Goal: Task Accomplishment & Management: Use online tool/utility

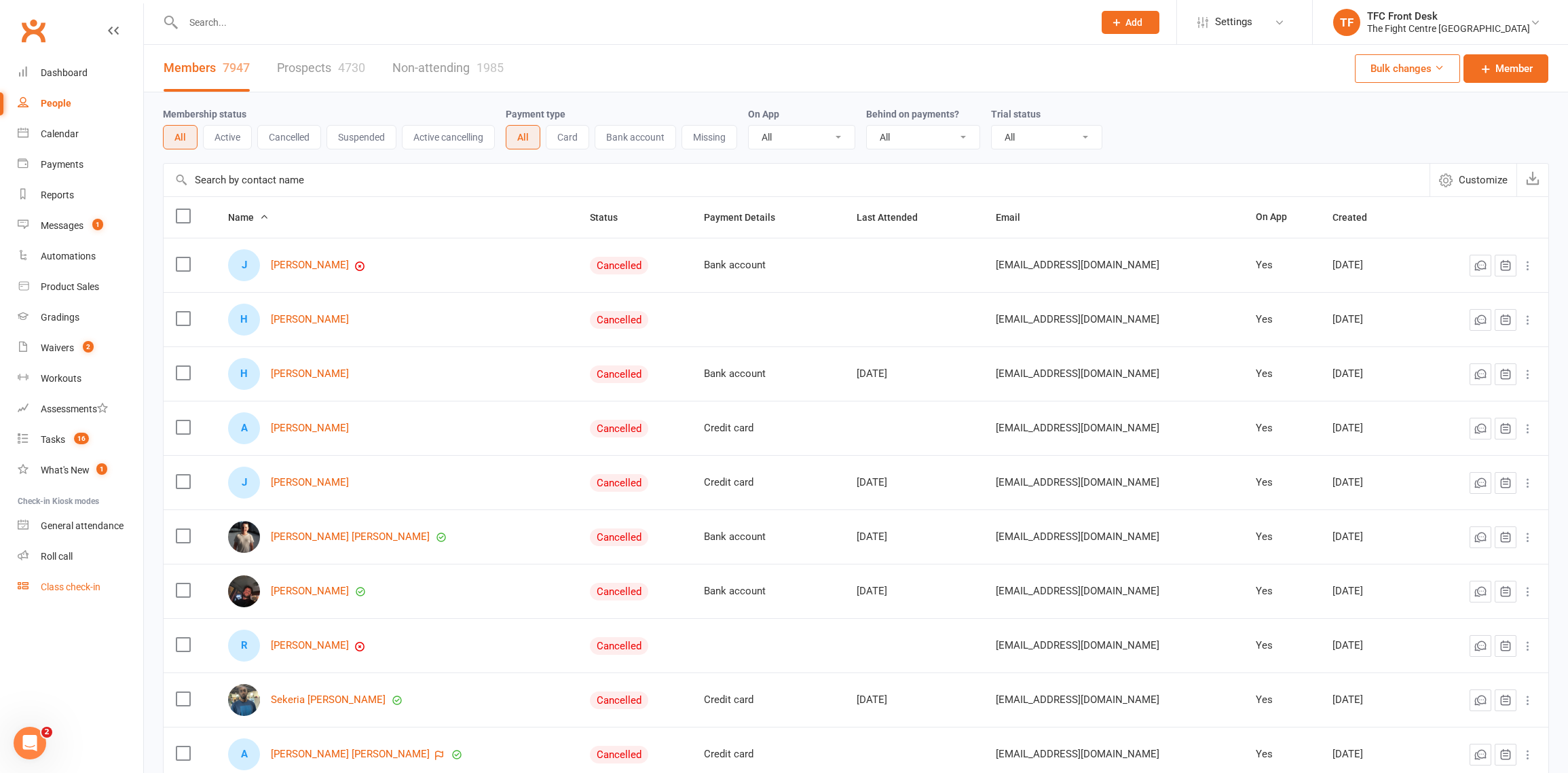
click at [78, 591] on div "Class check-in" at bounding box center [70, 587] width 59 height 11
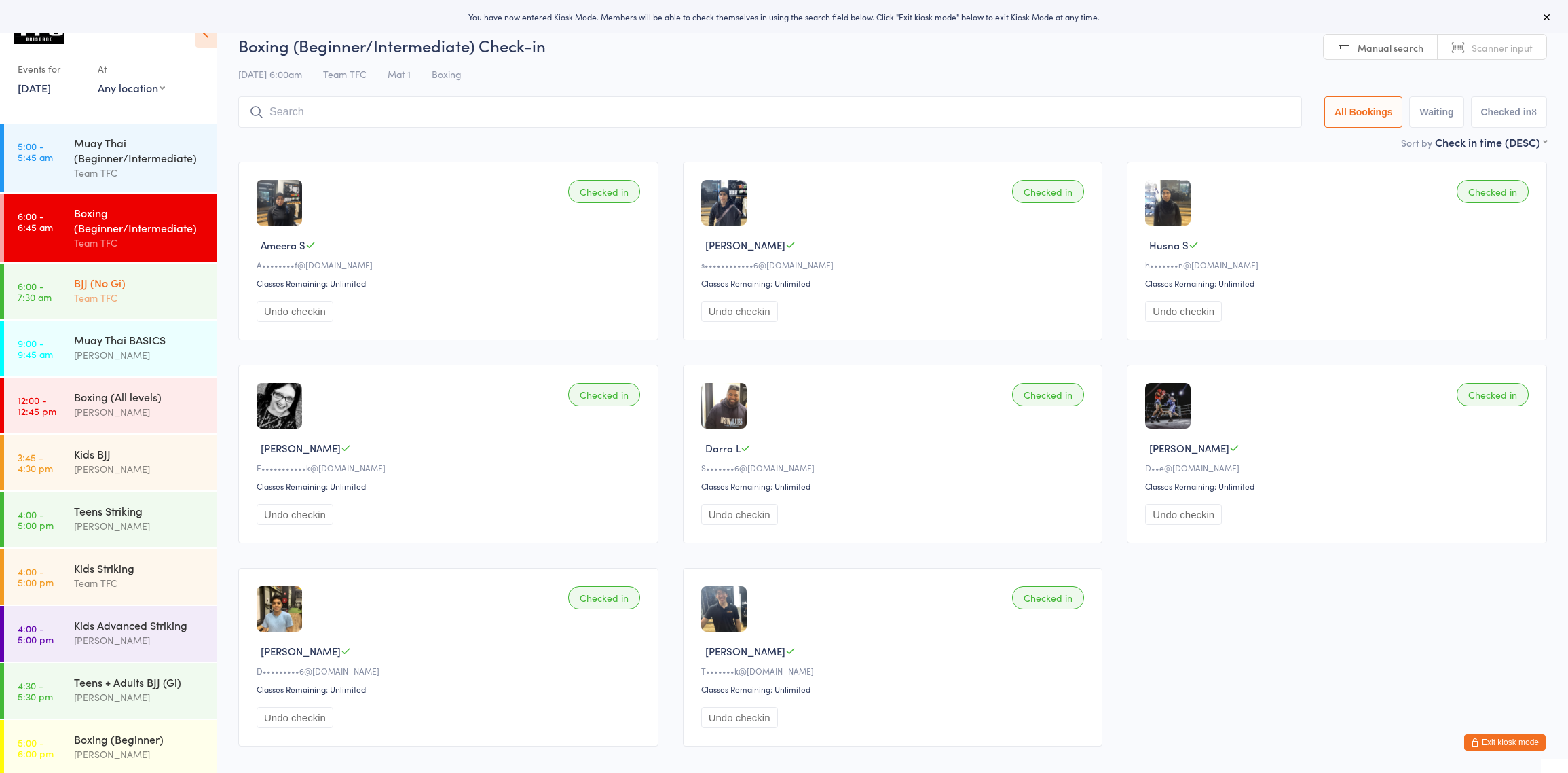
click at [126, 297] on div "Team TFC" at bounding box center [139, 298] width 131 height 15
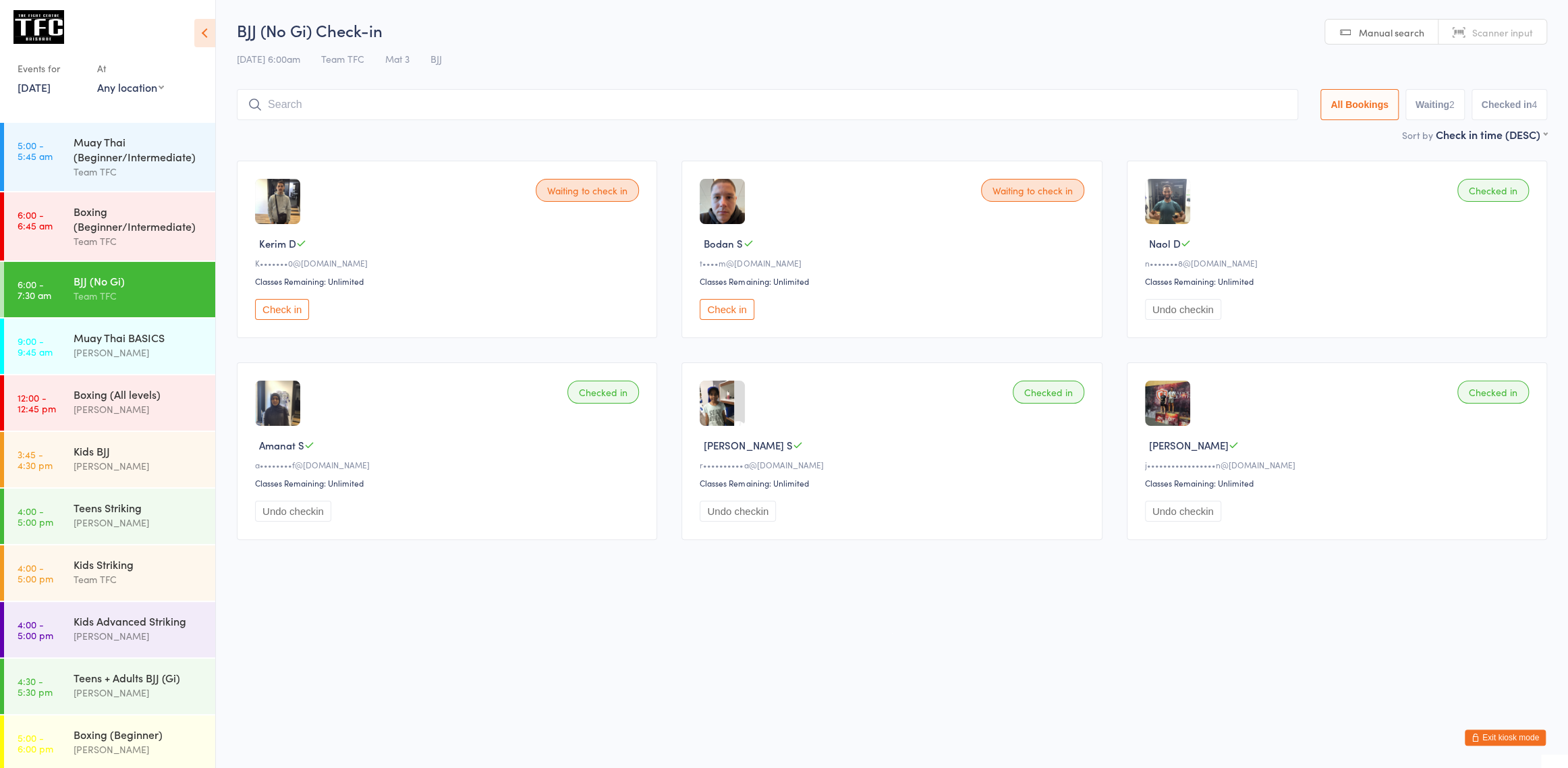
click at [1442, 103] on button "Waiting 2" at bounding box center [1435, 104] width 59 height 31
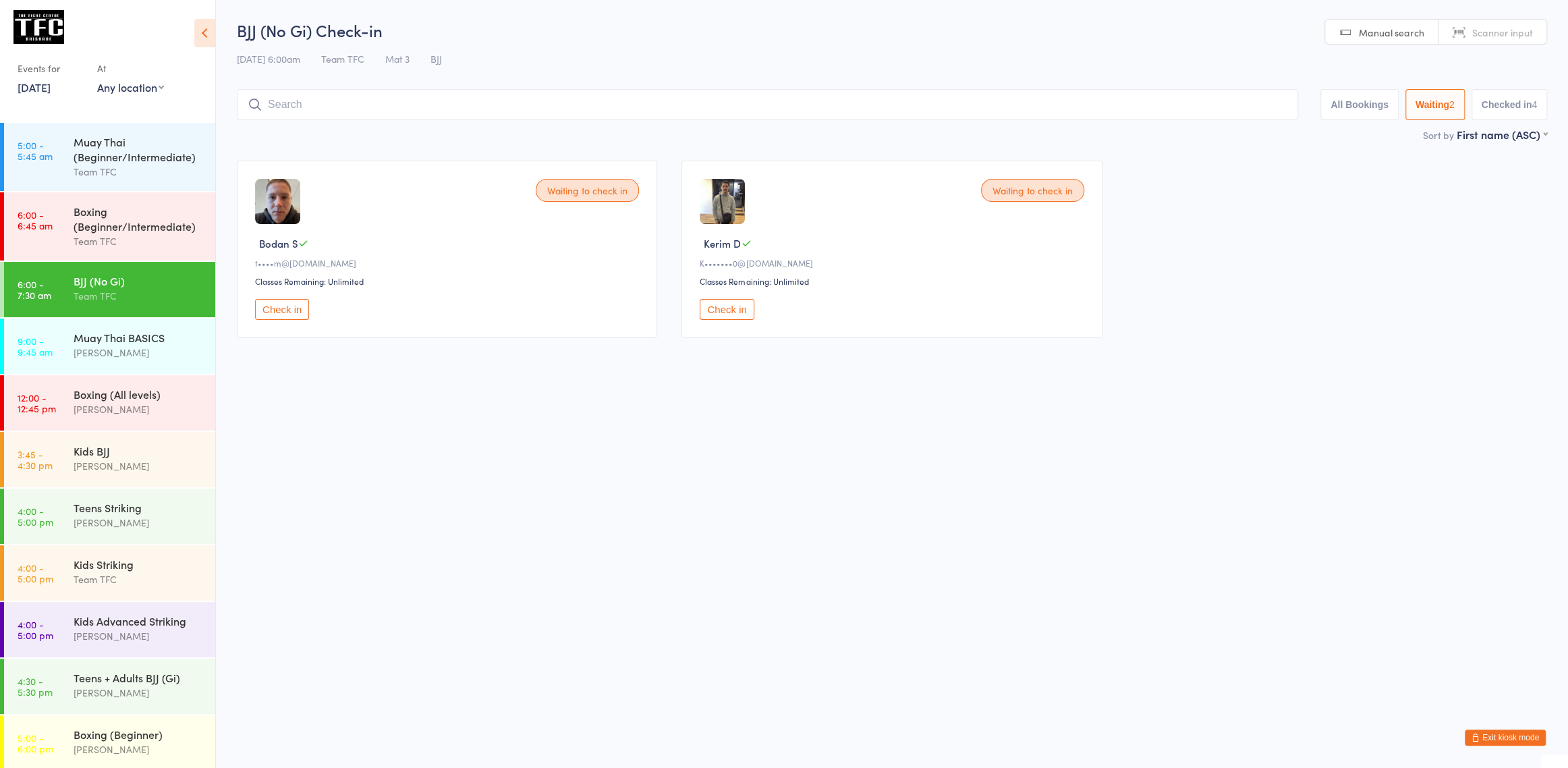
click at [1361, 112] on button "All Bookings" at bounding box center [1359, 104] width 78 height 31
select select "5"
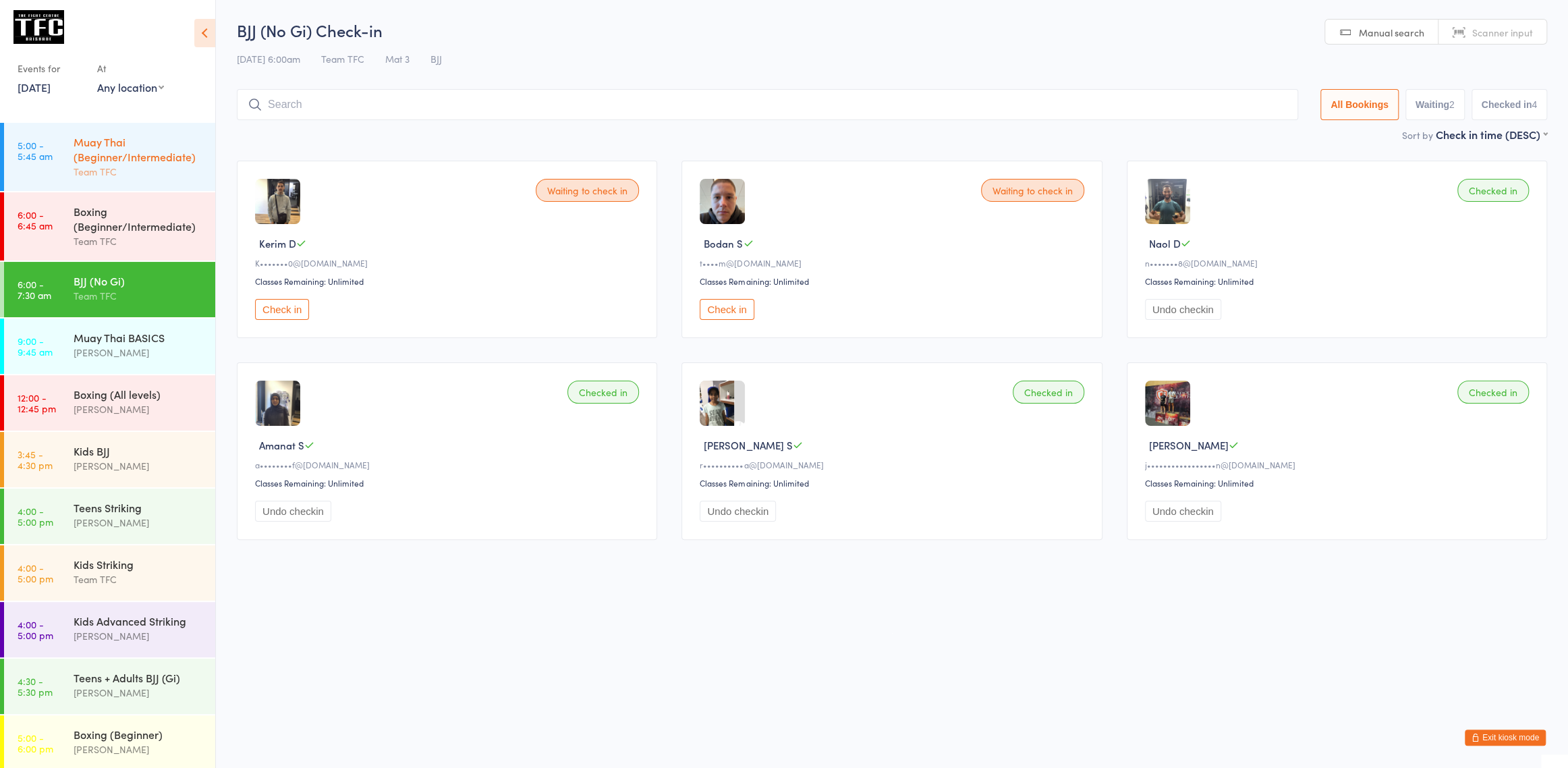
click at [53, 153] on link "5:00 - 5:45 am Muay Thai (Beginner/Intermediate) Team TFC" at bounding box center [110, 157] width 211 height 68
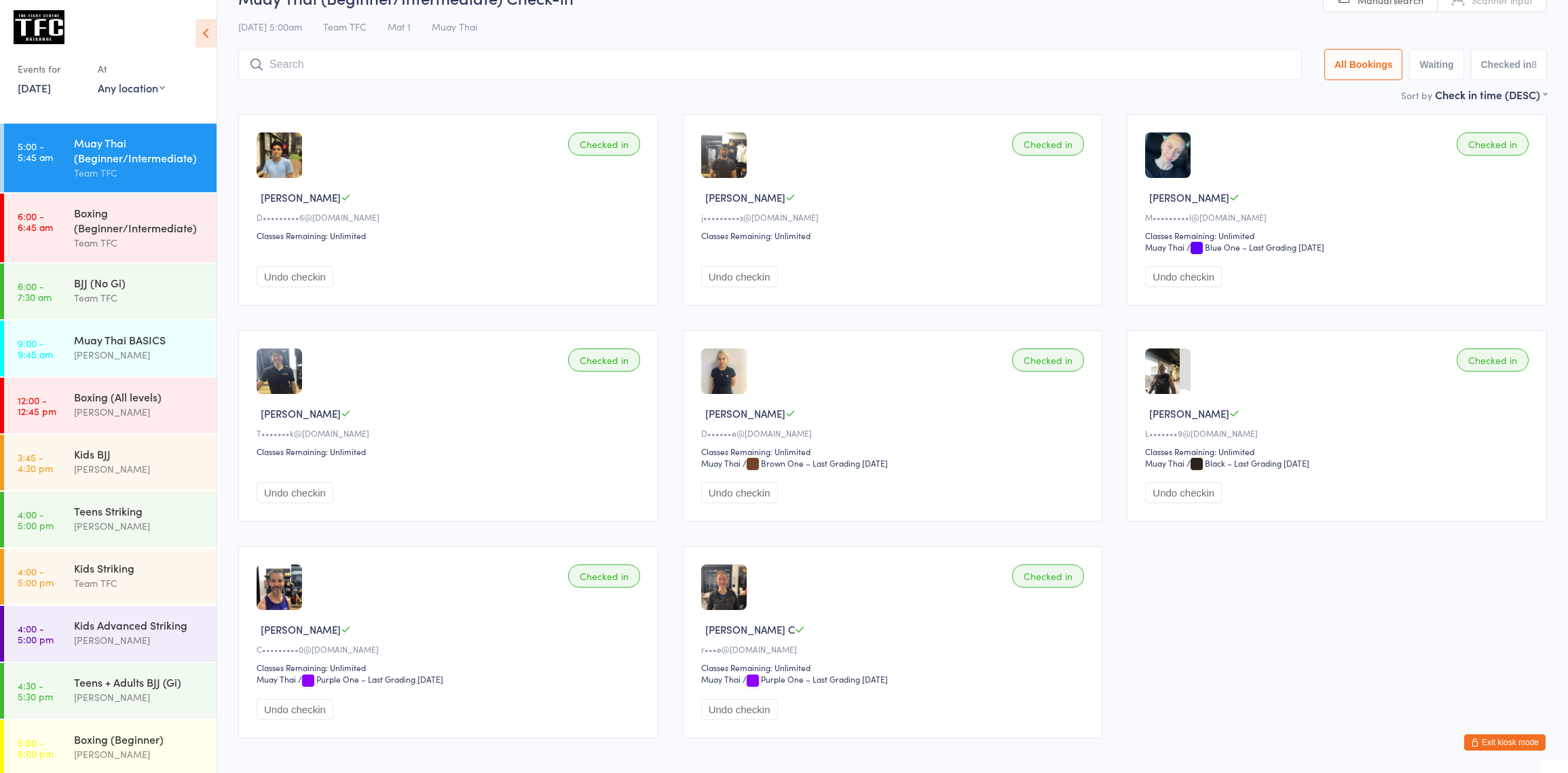
scroll to position [108, 0]
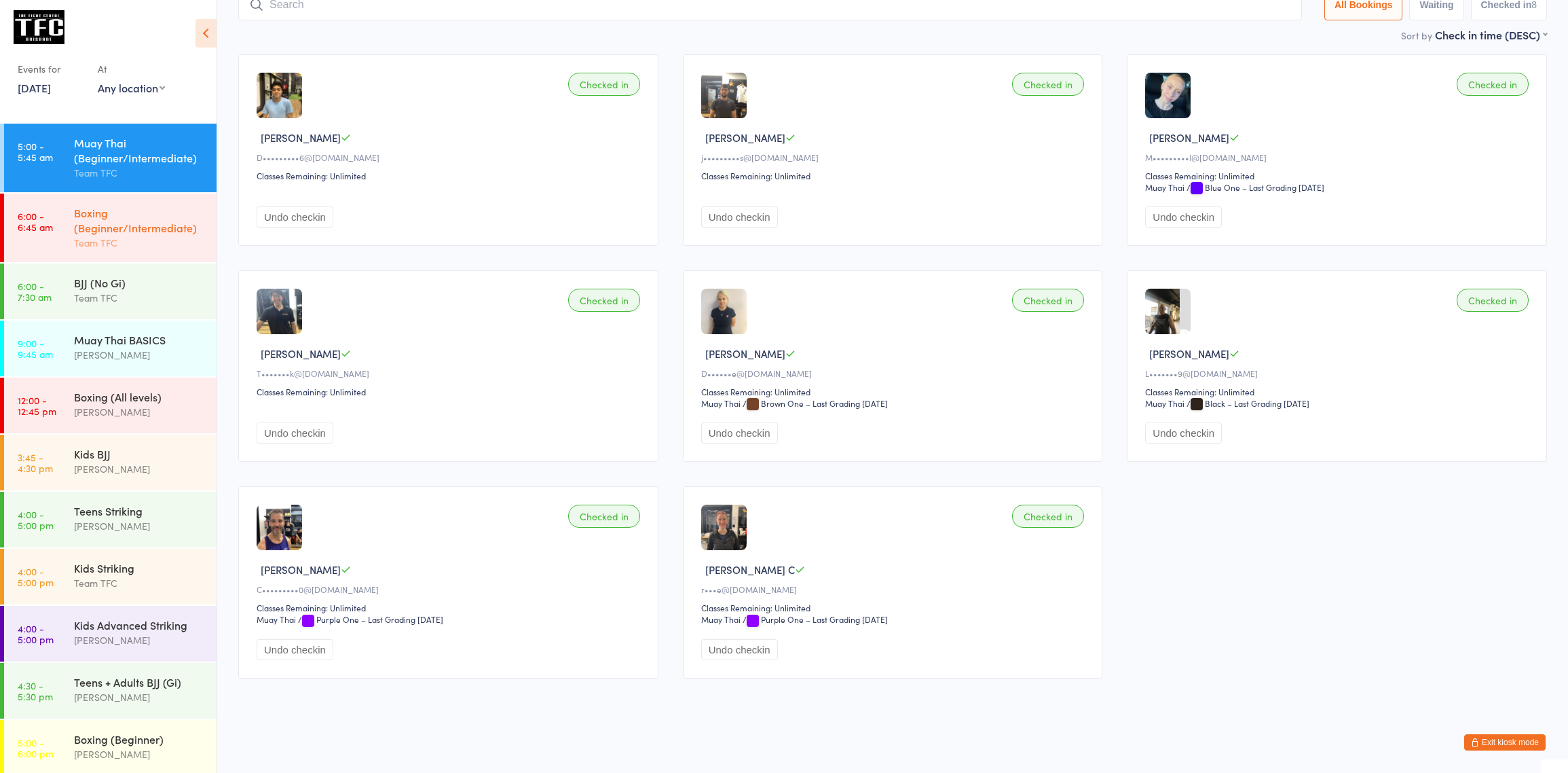
click at [75, 219] on div "Boxing (Beginner/Intermediate)" at bounding box center [139, 219] width 131 height 30
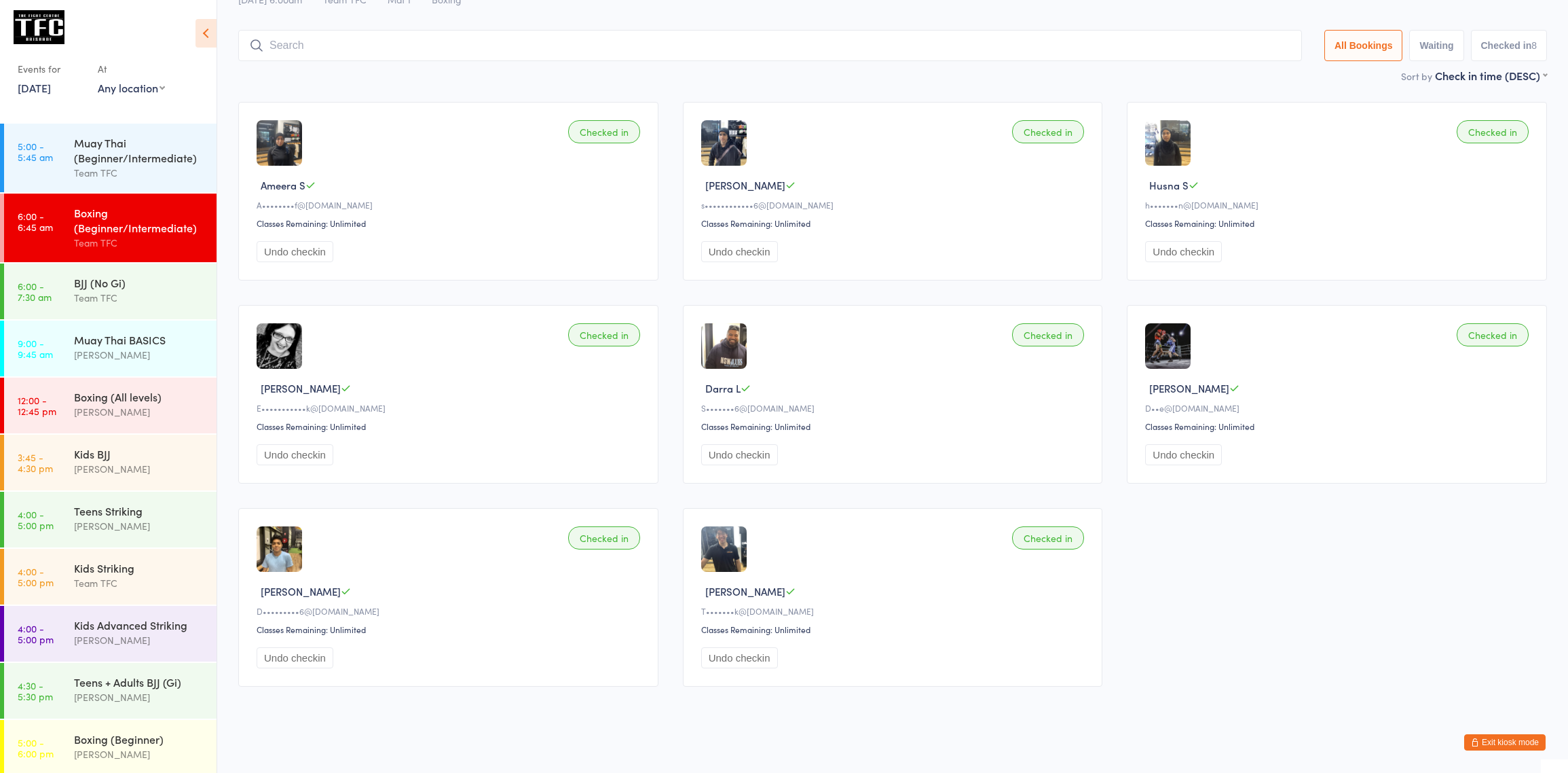
scroll to position [66, 0]
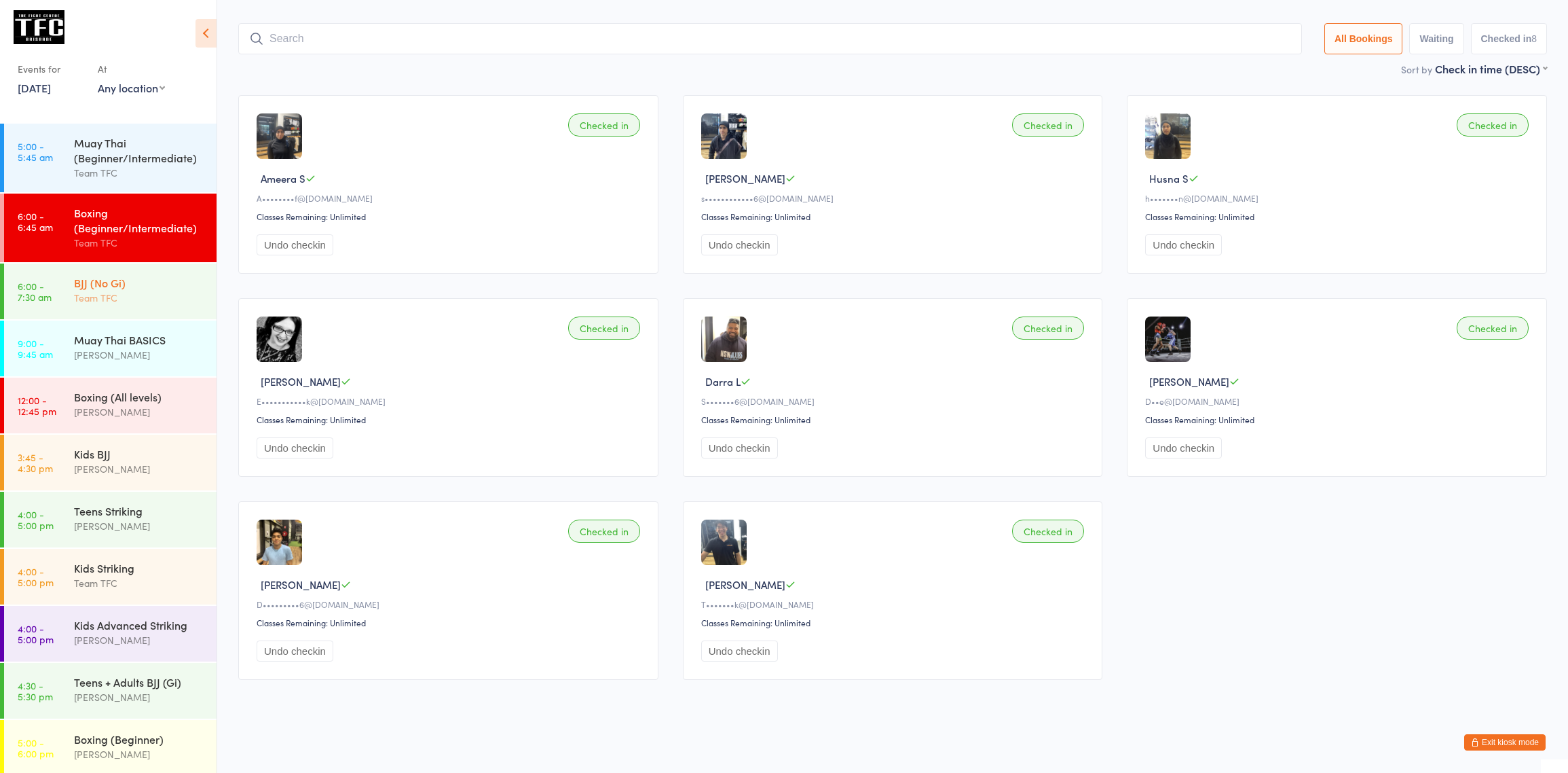
click at [35, 302] on time "6:00 - 7:30 am" at bounding box center [34, 291] width 34 height 22
